Goal: Check status: Check status

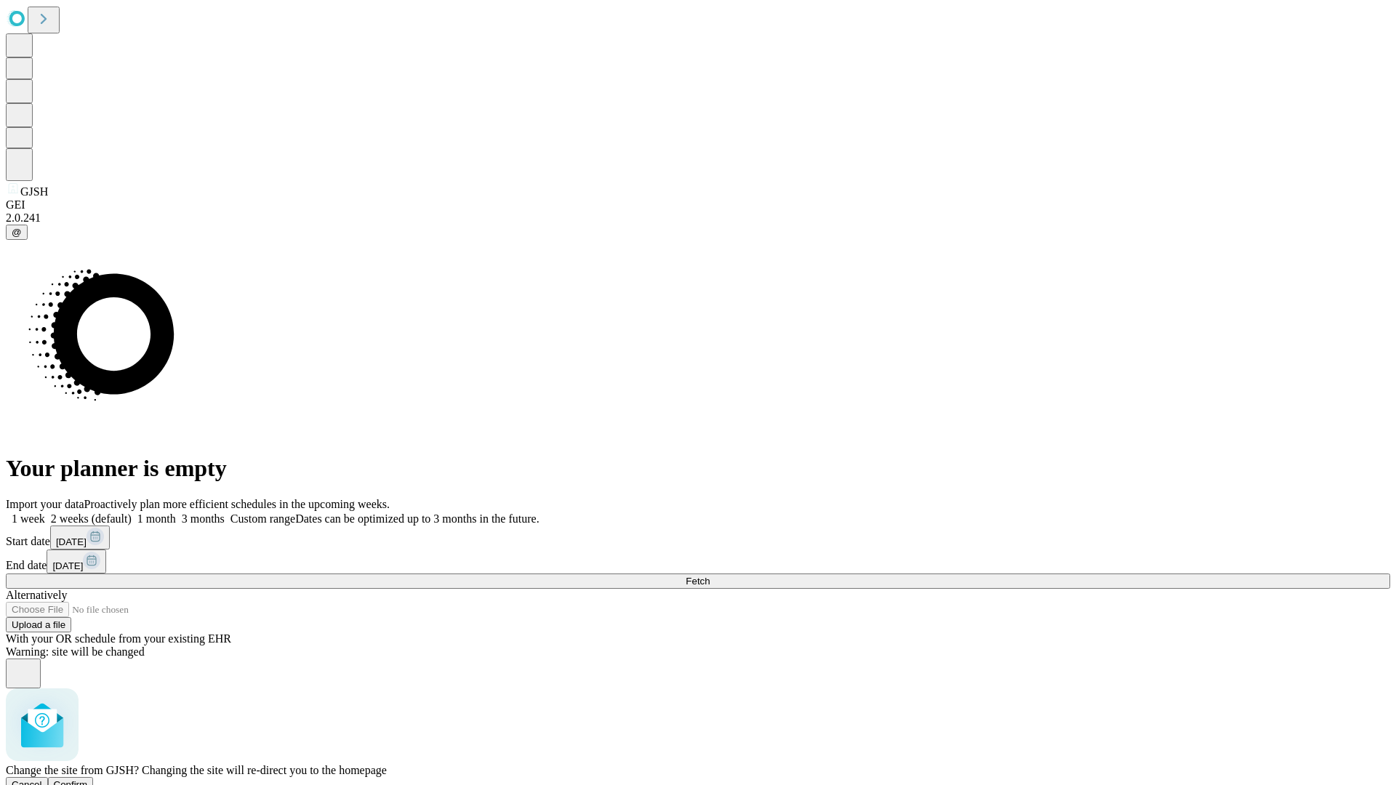
click at [88, 779] on span "Confirm" at bounding box center [71, 784] width 34 height 11
click at [45, 512] on label "1 week" at bounding box center [25, 518] width 39 height 12
click at [709, 576] on span "Fetch" at bounding box center [697, 581] width 24 height 11
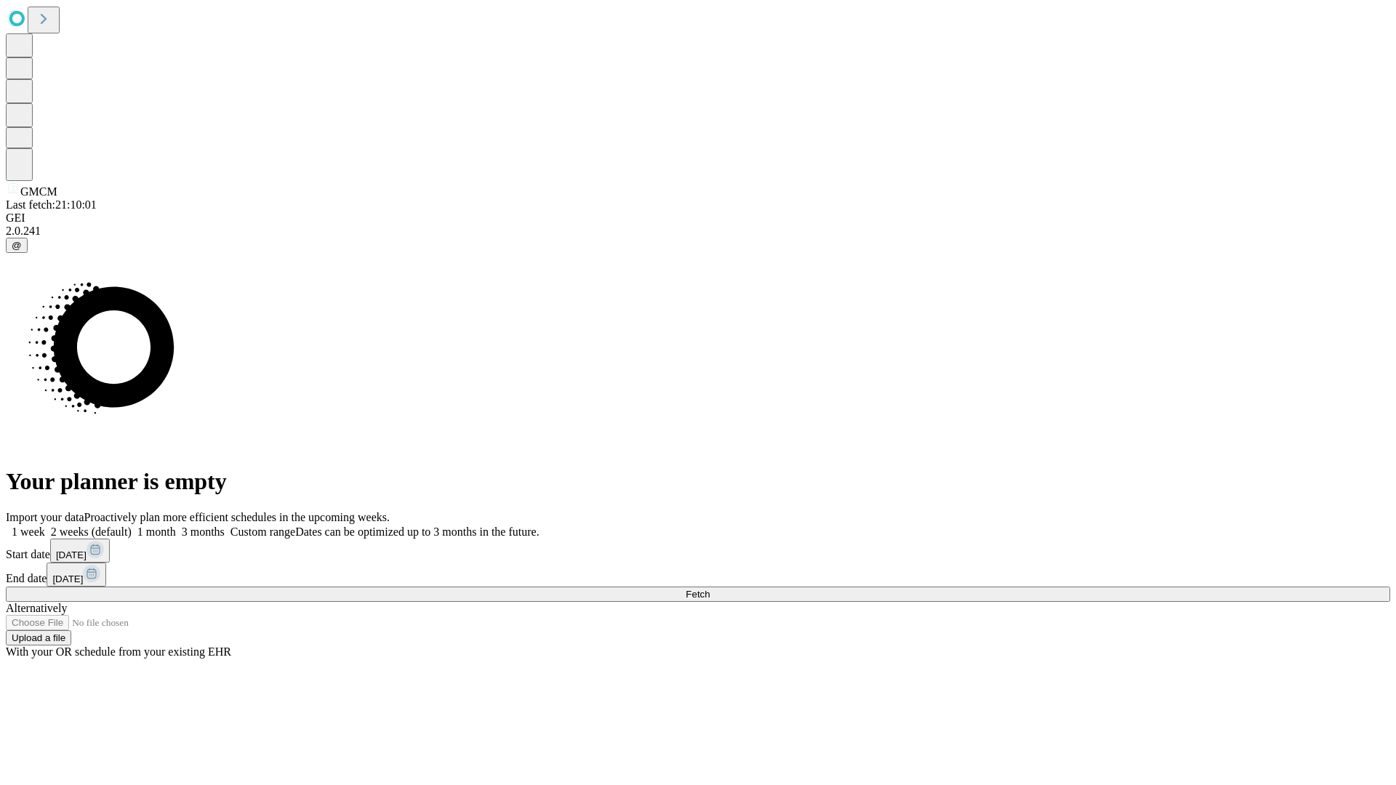
click at [45, 526] on label "1 week" at bounding box center [25, 532] width 39 height 12
click at [709, 589] on span "Fetch" at bounding box center [697, 594] width 24 height 11
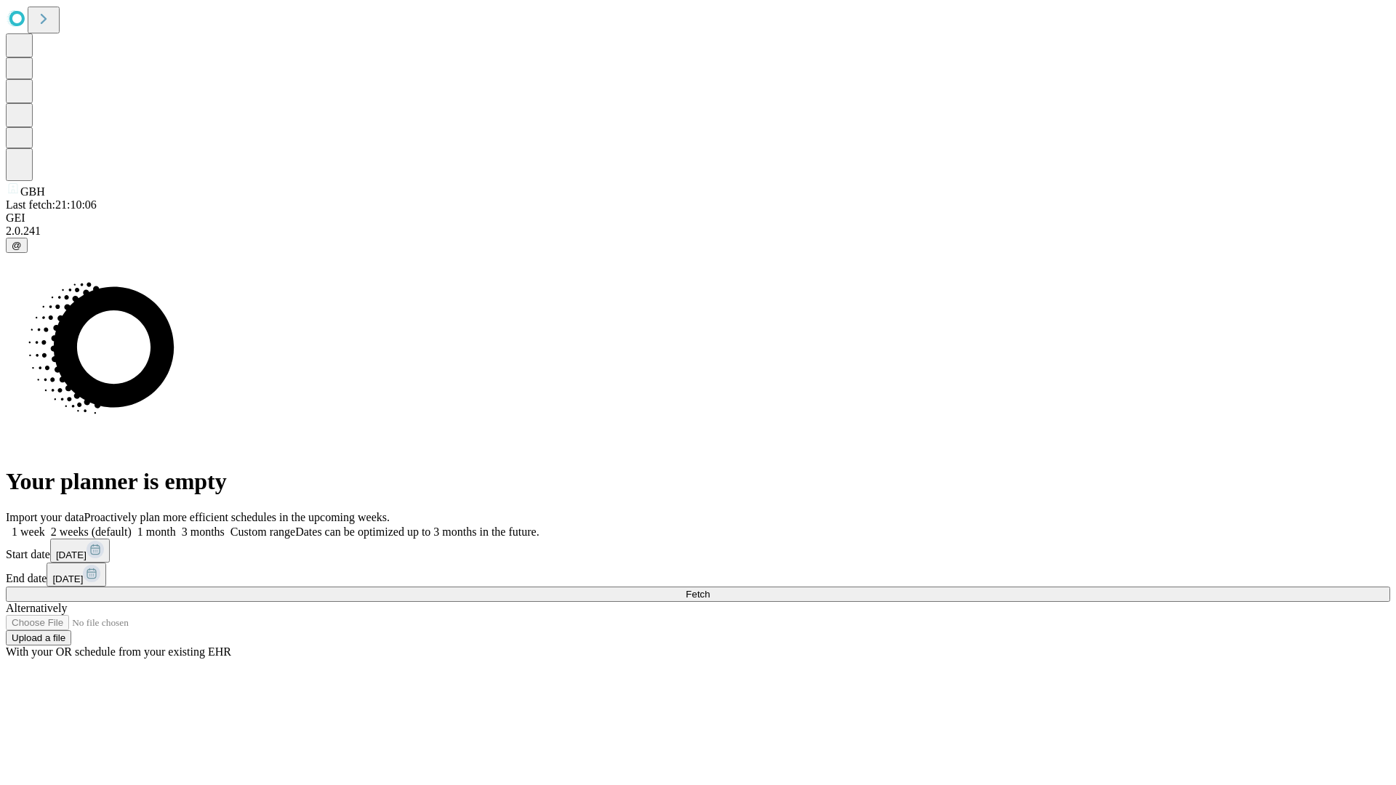
click at [45, 526] on label "1 week" at bounding box center [25, 532] width 39 height 12
click at [709, 589] on span "Fetch" at bounding box center [697, 594] width 24 height 11
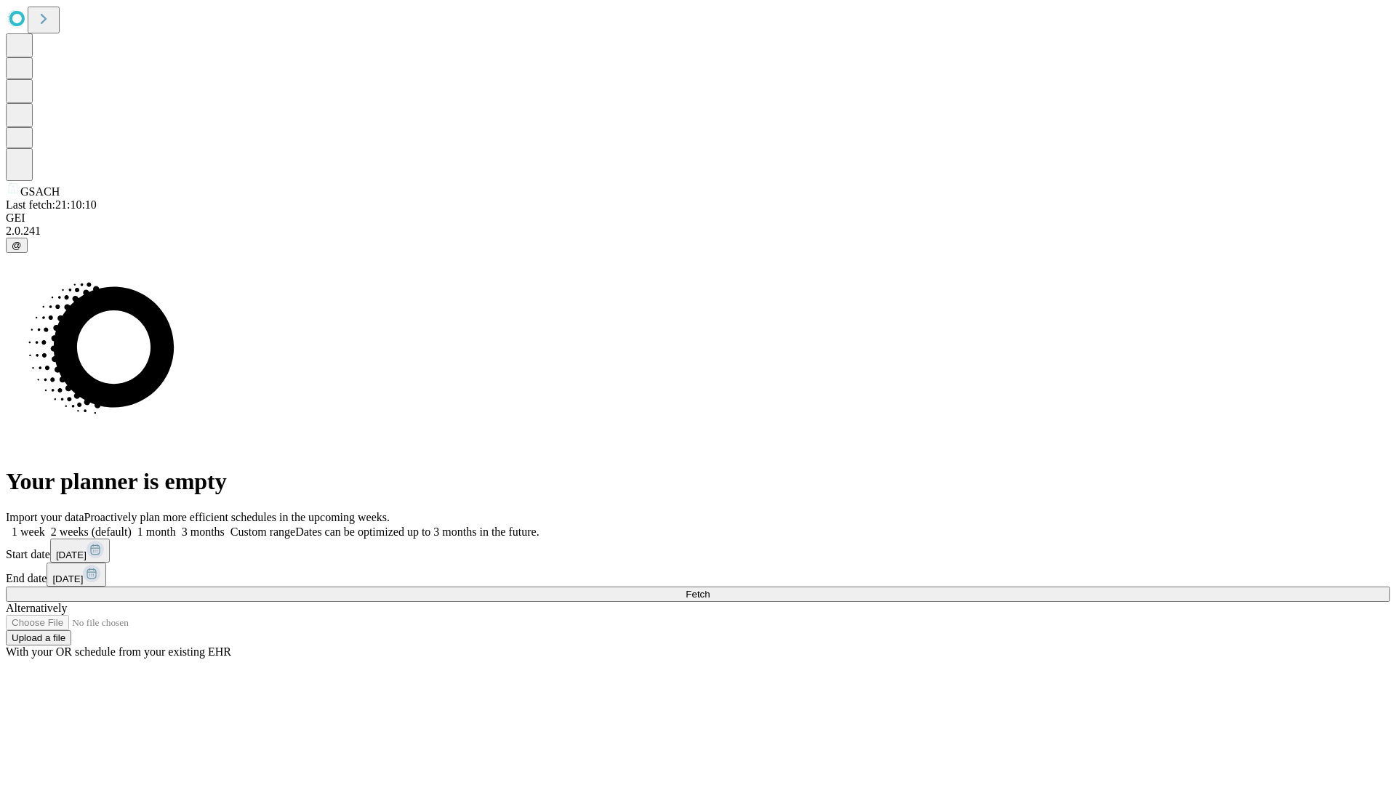
click at [709, 589] on span "Fetch" at bounding box center [697, 594] width 24 height 11
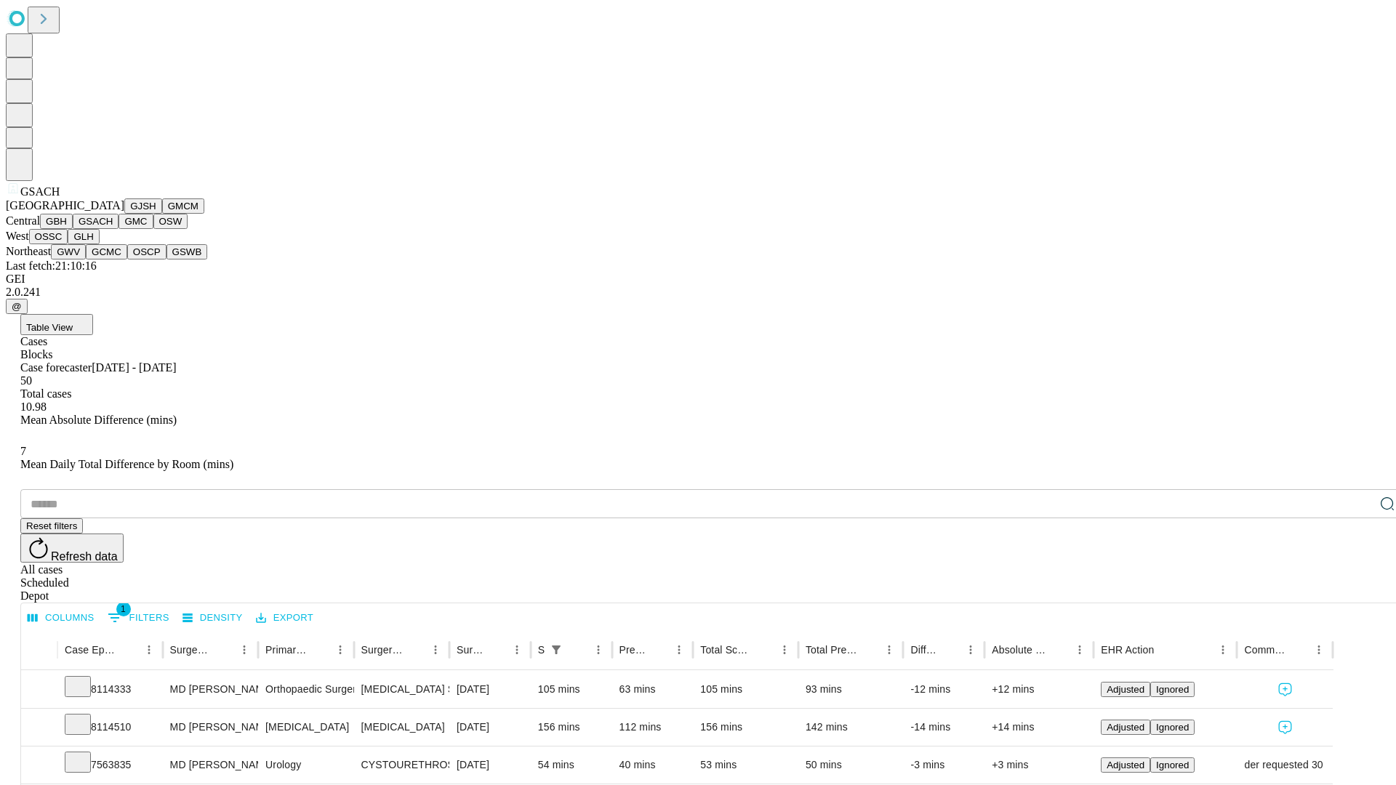
click at [118, 229] on button "GMC" at bounding box center [135, 221] width 34 height 15
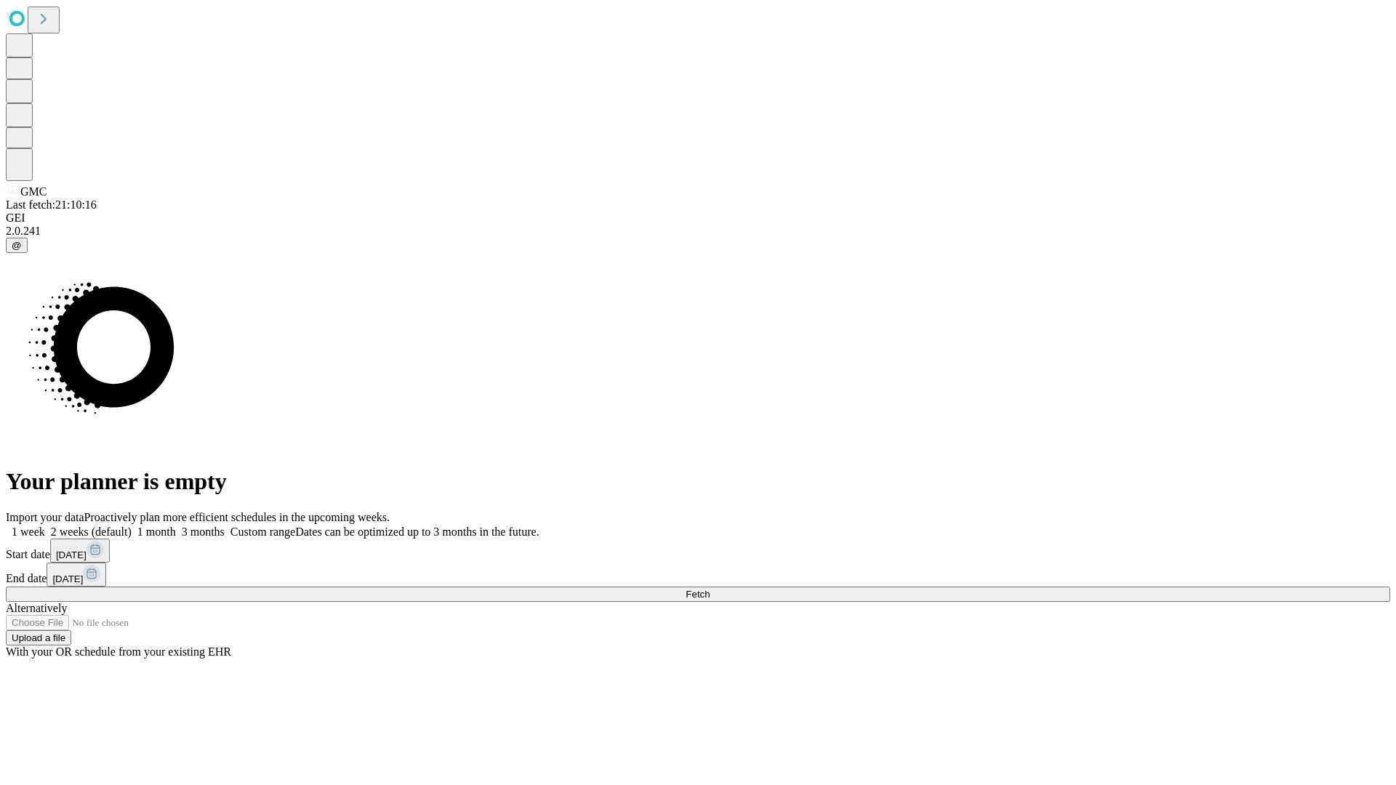
click at [45, 526] on label "1 week" at bounding box center [25, 532] width 39 height 12
click at [709, 589] on span "Fetch" at bounding box center [697, 594] width 24 height 11
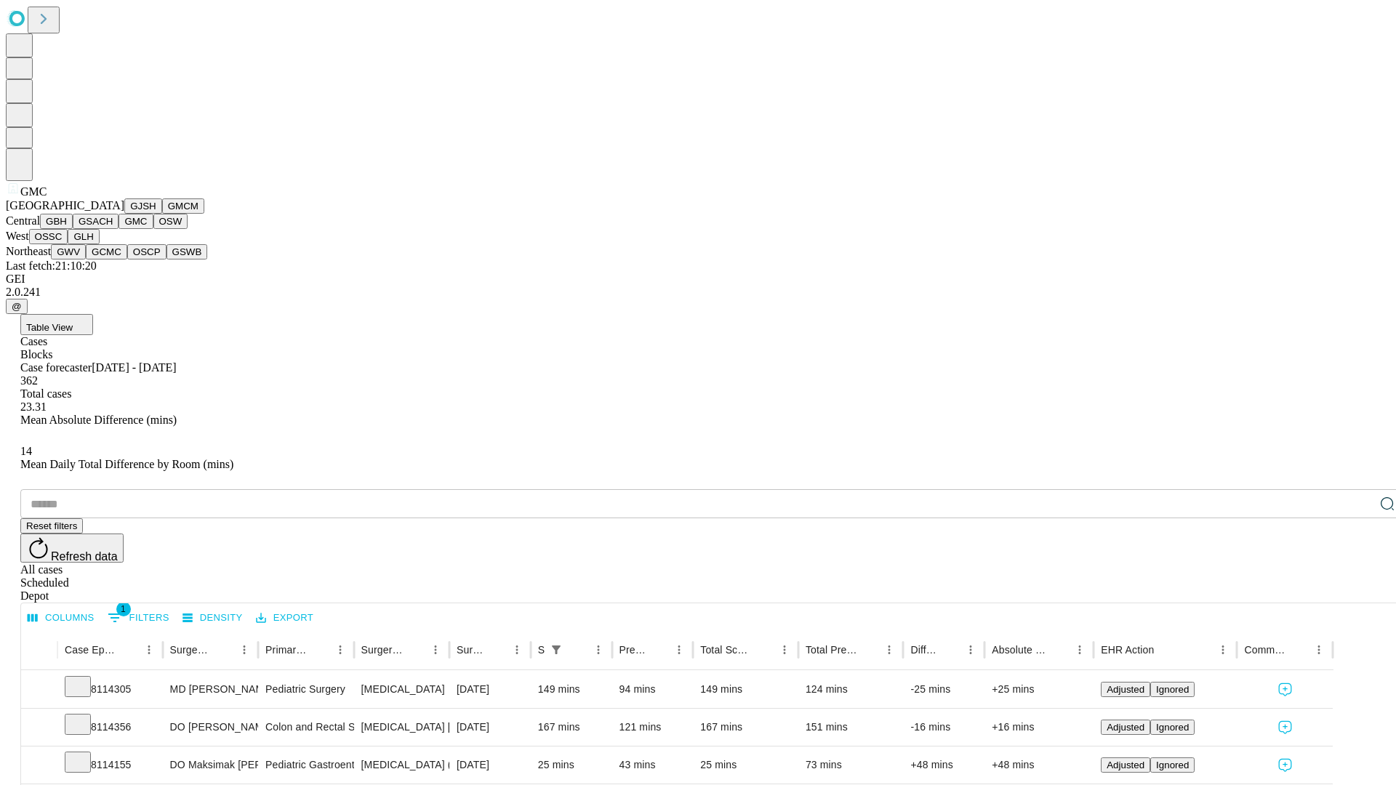
click at [153, 229] on button "OSW" at bounding box center [170, 221] width 35 height 15
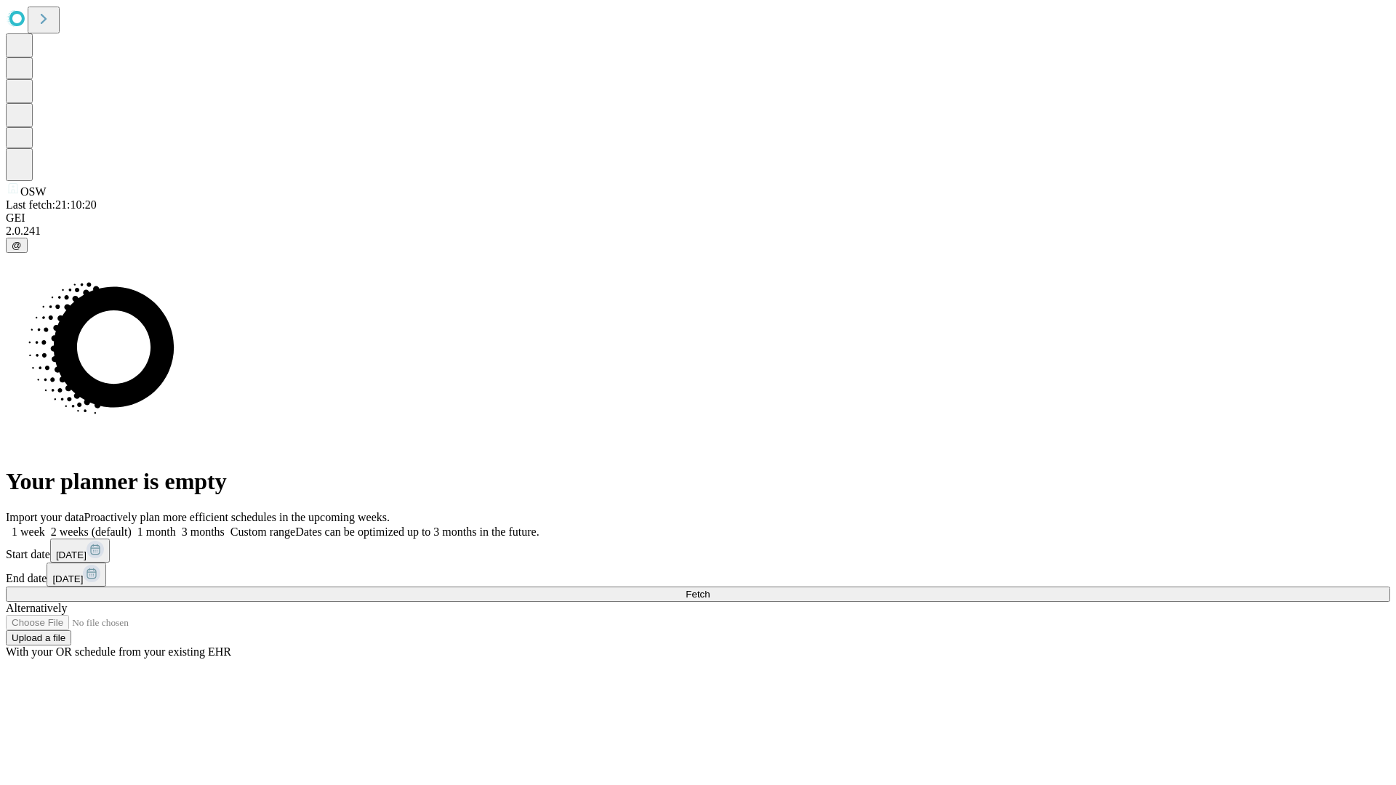
click at [45, 526] on label "1 week" at bounding box center [25, 532] width 39 height 12
click at [709, 589] on span "Fetch" at bounding box center [697, 594] width 24 height 11
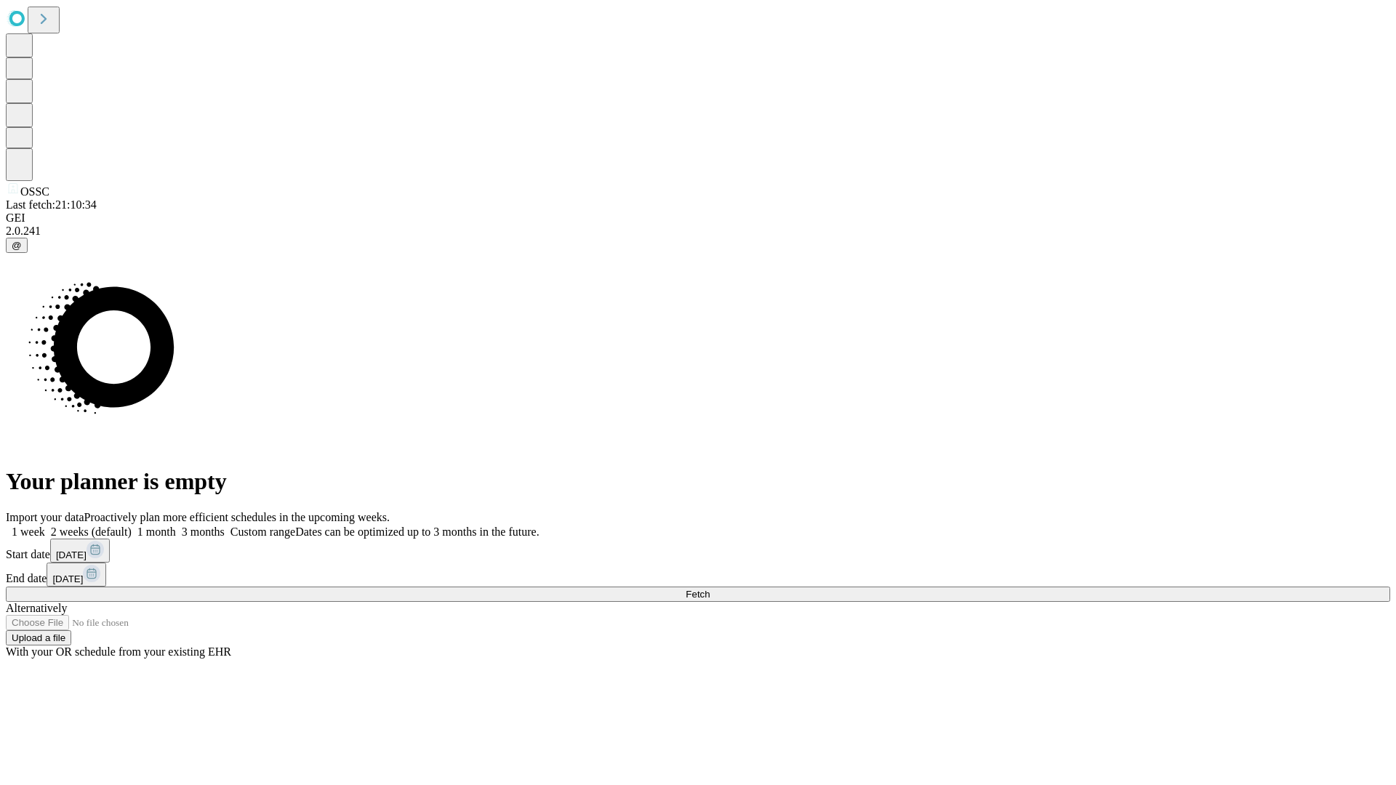
click at [45, 526] on label "1 week" at bounding box center [25, 532] width 39 height 12
click at [709, 589] on span "Fetch" at bounding box center [697, 594] width 24 height 11
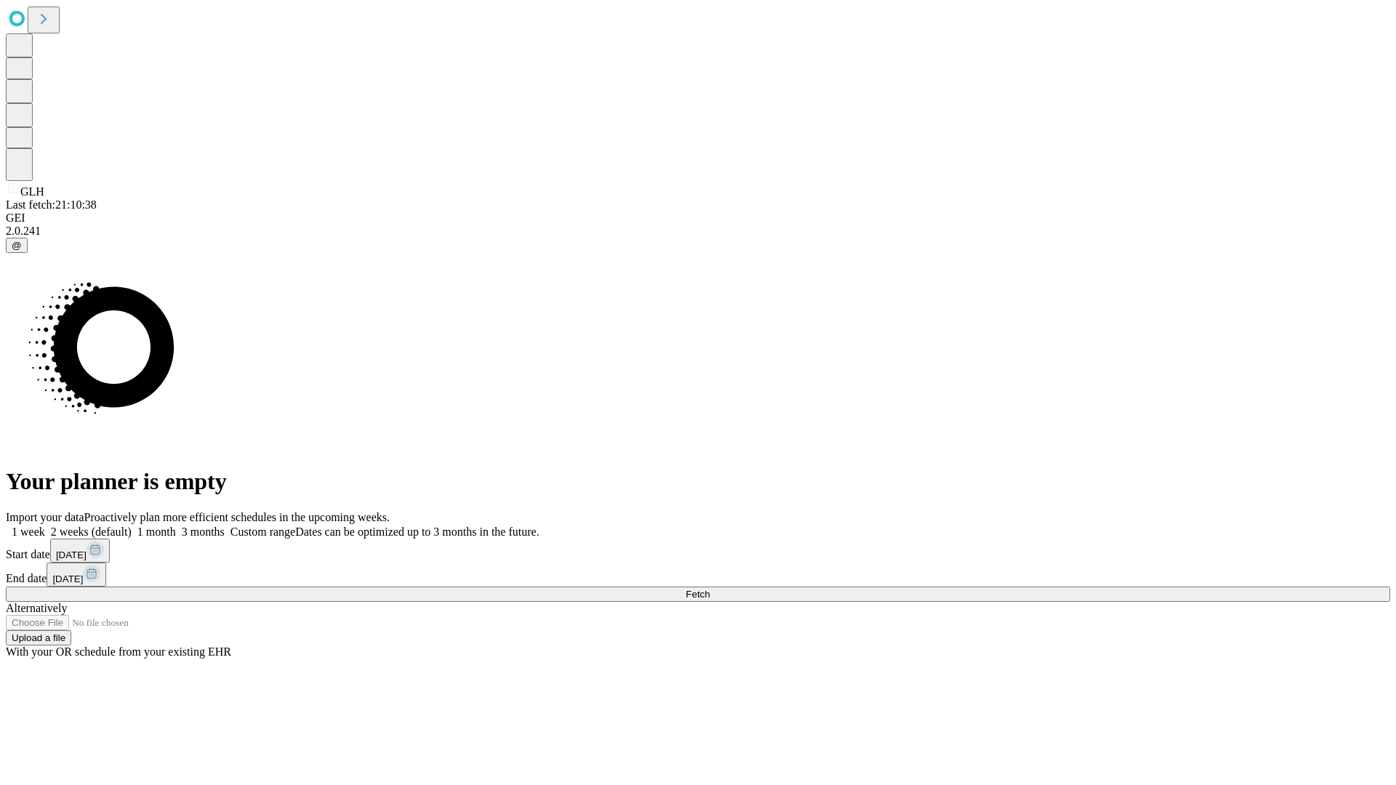
click at [45, 526] on label "1 week" at bounding box center [25, 532] width 39 height 12
click at [709, 589] on span "Fetch" at bounding box center [697, 594] width 24 height 11
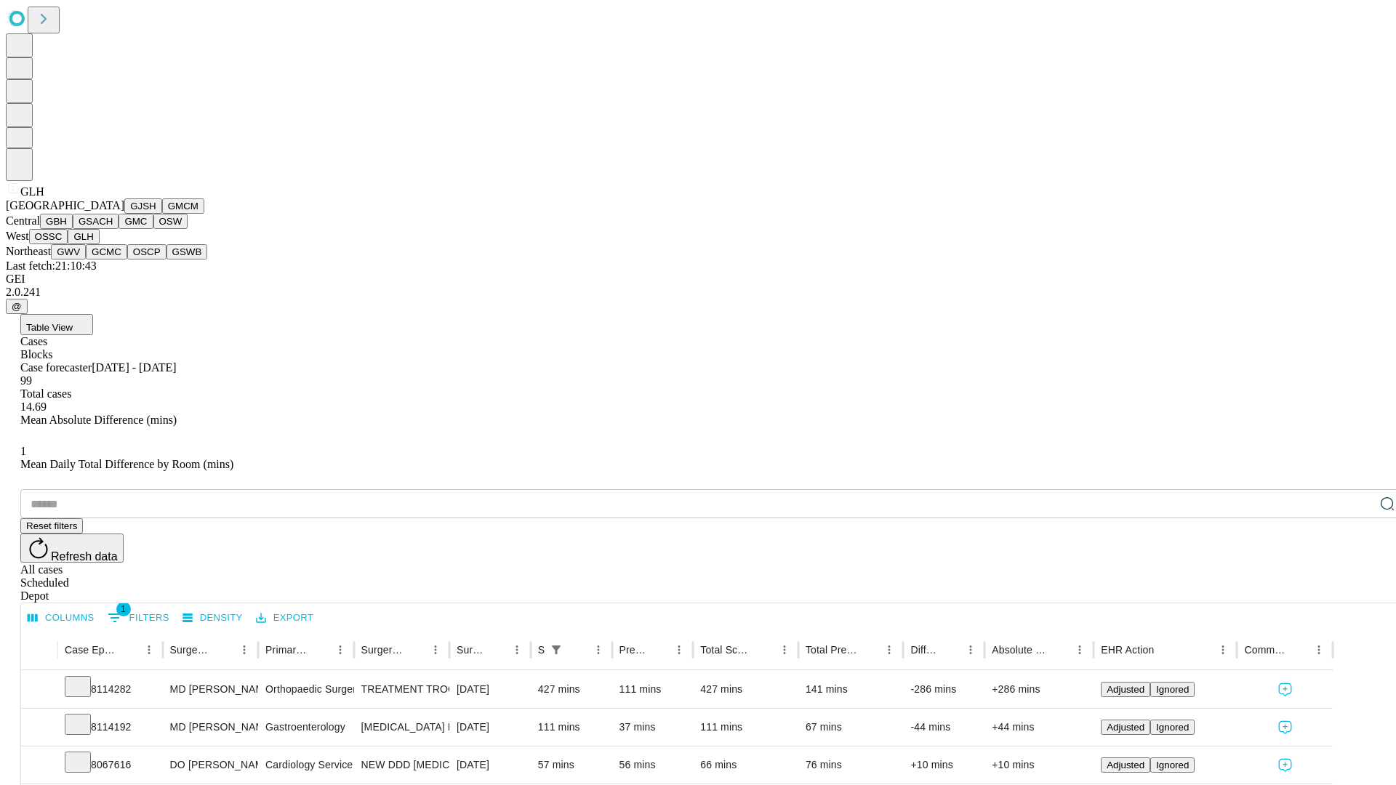
click at [86, 259] on button "GWV" at bounding box center [68, 251] width 35 height 15
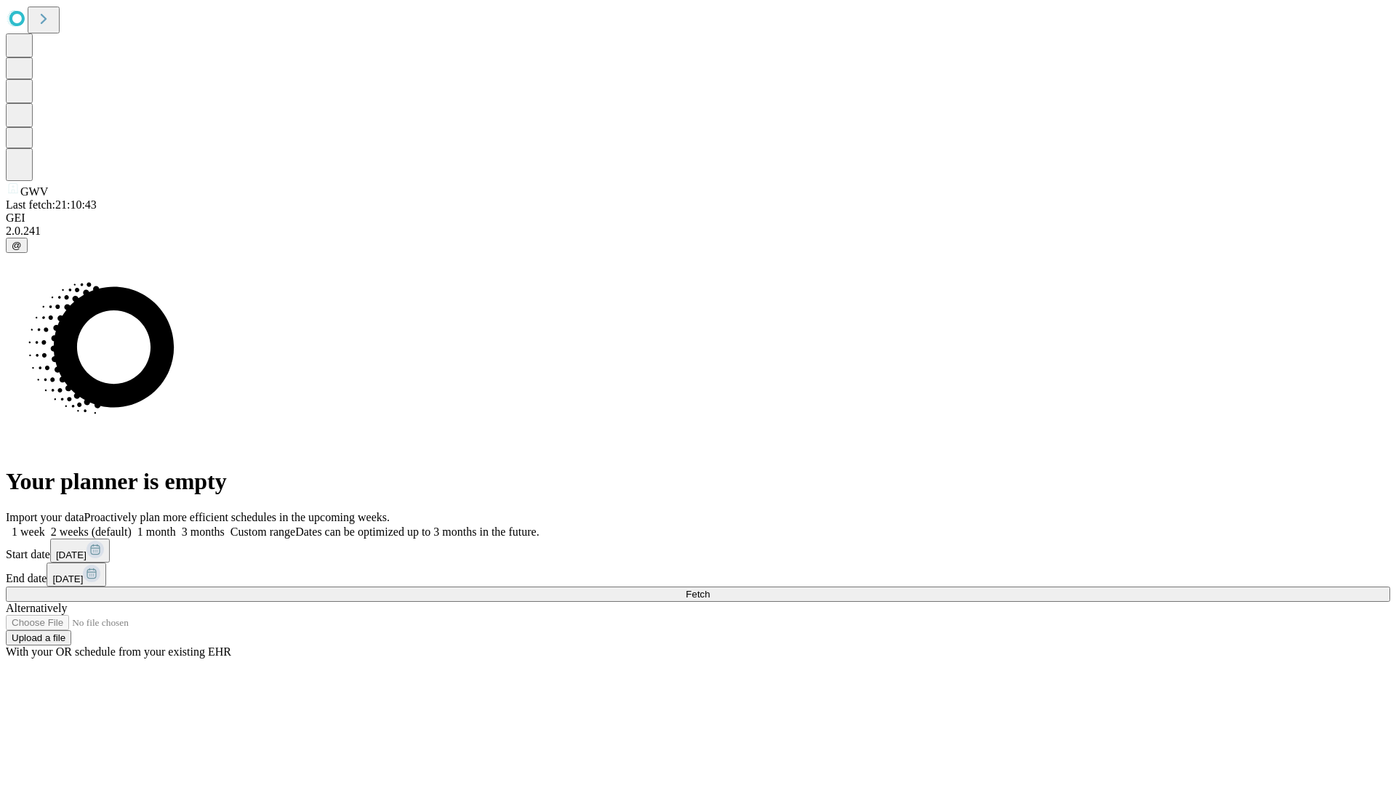
click at [45, 526] on label "1 week" at bounding box center [25, 532] width 39 height 12
click at [709, 589] on span "Fetch" at bounding box center [697, 594] width 24 height 11
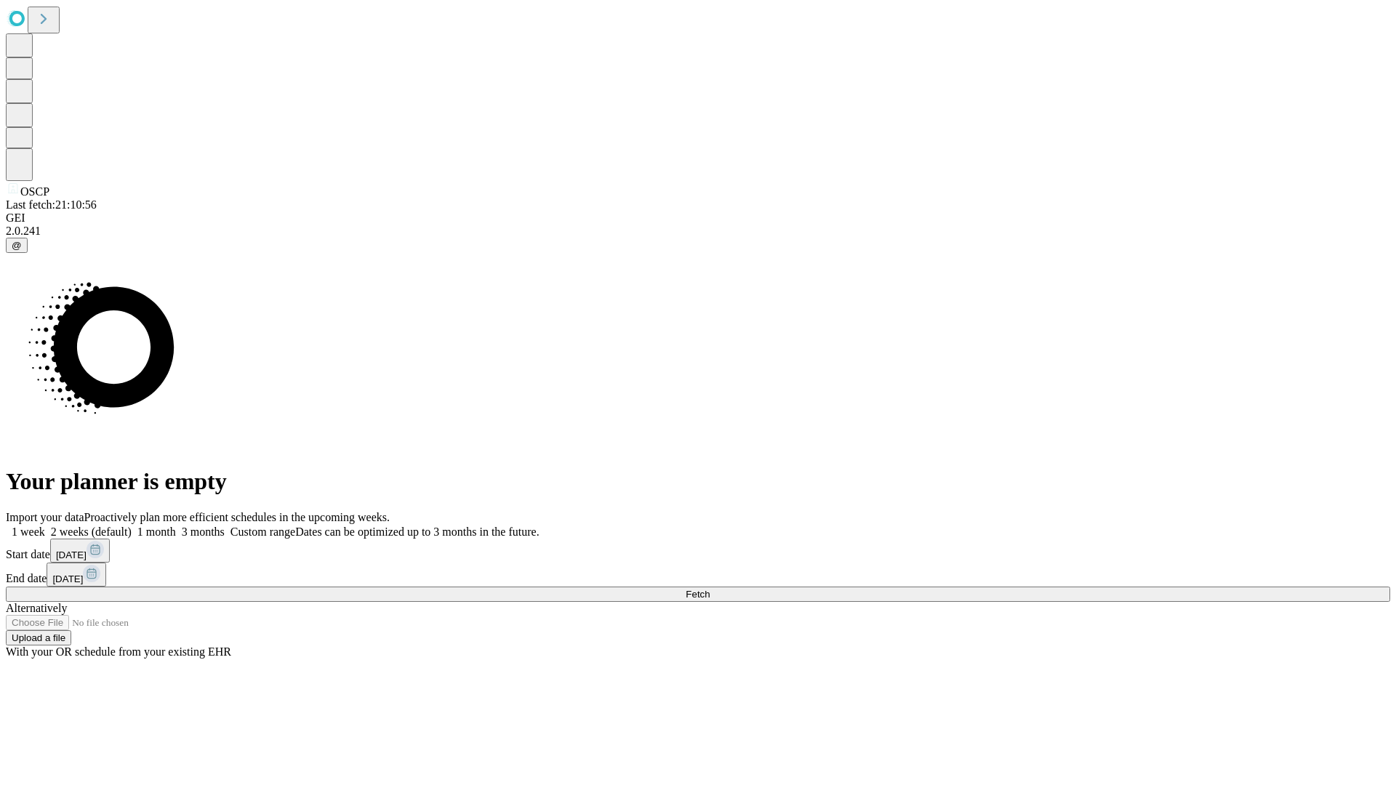
click at [45, 526] on label "1 week" at bounding box center [25, 532] width 39 height 12
click at [709, 589] on span "Fetch" at bounding box center [697, 594] width 24 height 11
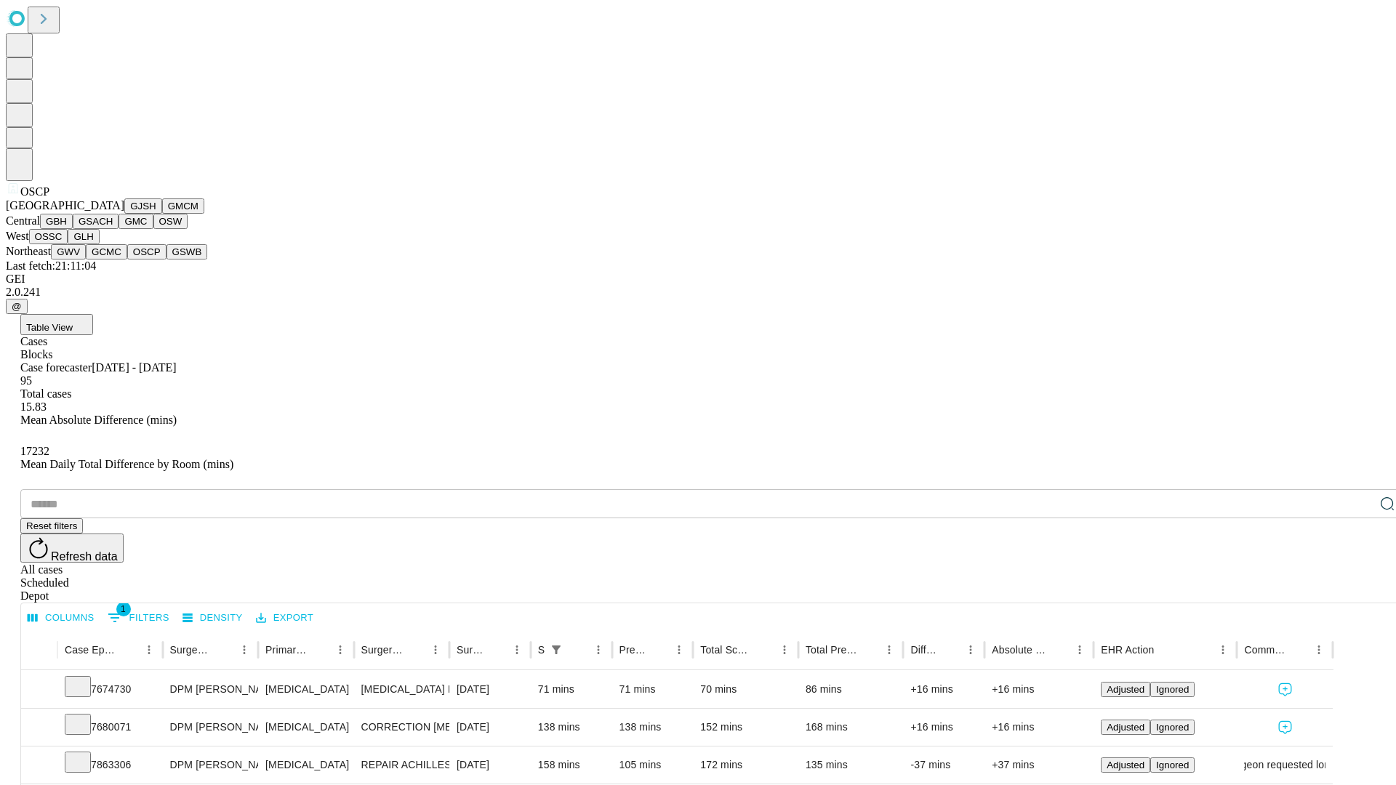
click at [166, 259] on button "GSWB" at bounding box center [186, 251] width 41 height 15
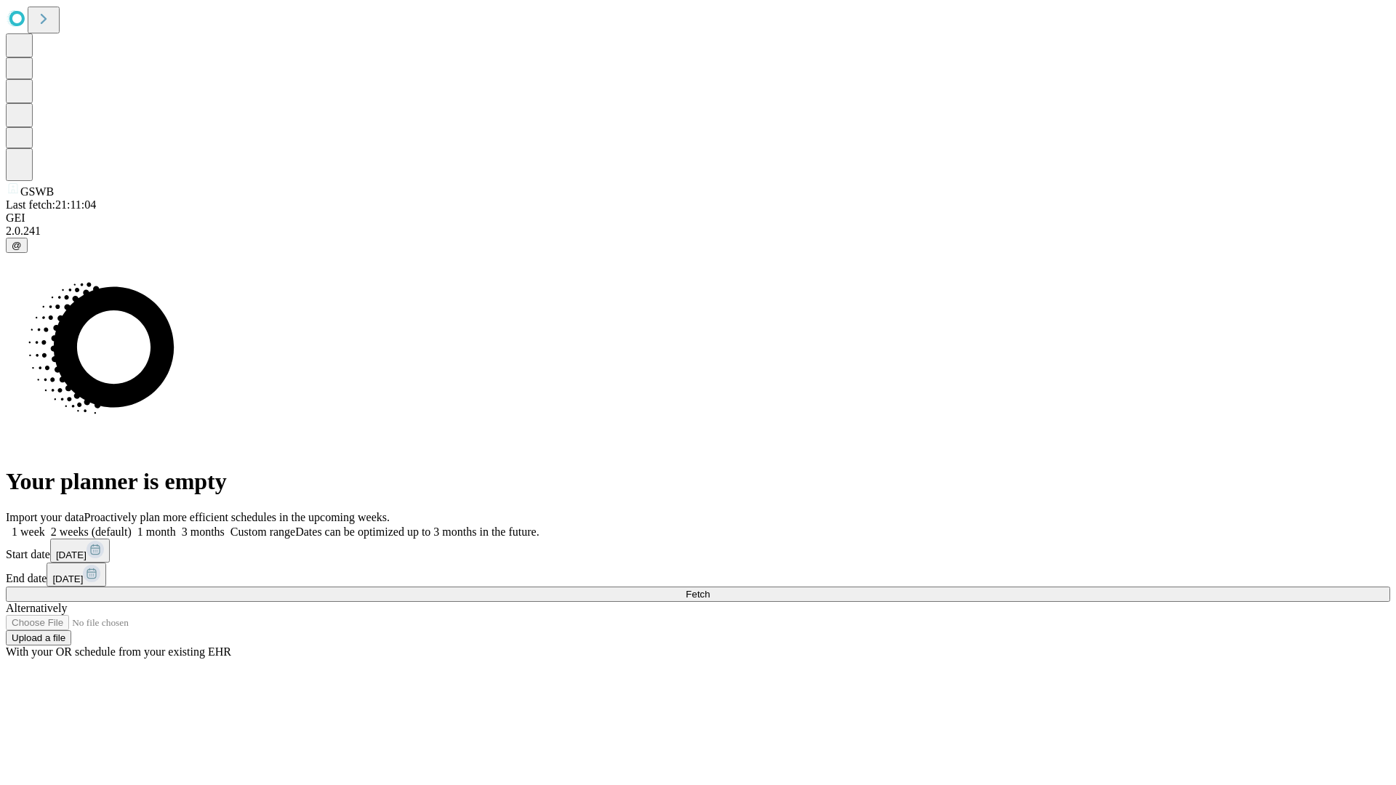
click at [45, 526] on label "1 week" at bounding box center [25, 532] width 39 height 12
click at [709, 589] on span "Fetch" at bounding box center [697, 594] width 24 height 11
